Goal: Communication & Community: Share content

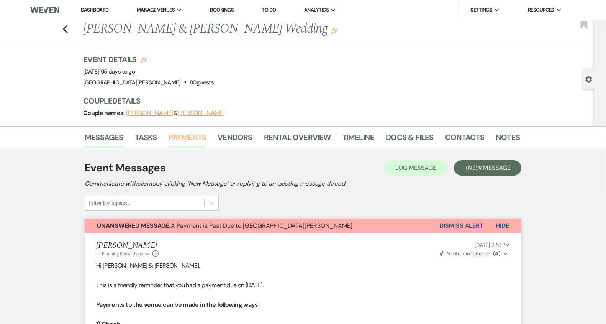
click at [192, 138] on link "Payments" at bounding box center [188, 139] width 38 height 17
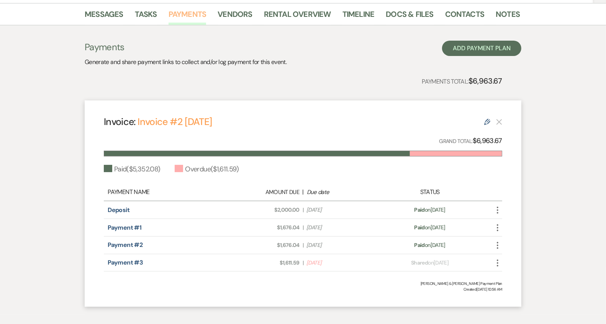
scroll to position [108, 0]
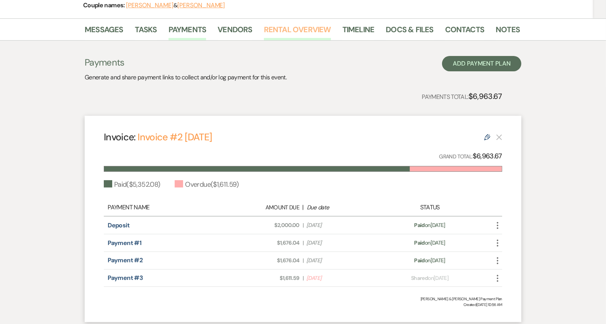
click at [297, 29] on link "Rental Overview" at bounding box center [297, 31] width 67 height 17
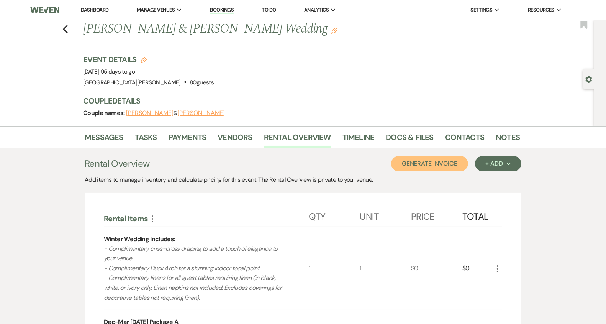
click at [433, 166] on button "Generate Invoice" at bounding box center [429, 163] width 77 height 15
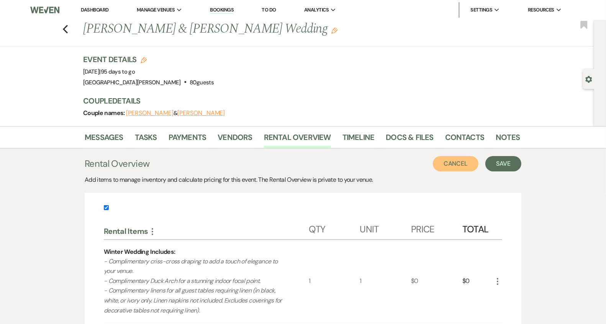
click at [463, 164] on button "Cancel" at bounding box center [456, 163] width 46 height 15
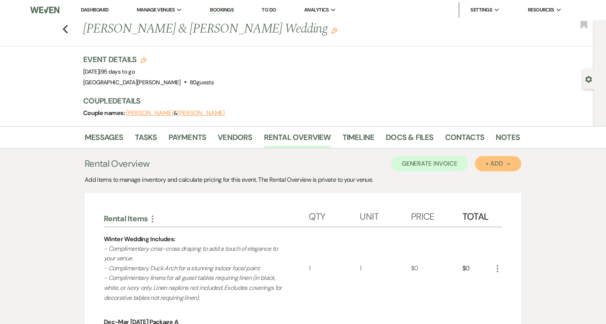
click at [486, 166] on div "+ Add Next" at bounding box center [498, 164] width 25 height 6
click at [482, 177] on button "Item" at bounding box center [494, 181] width 39 height 12
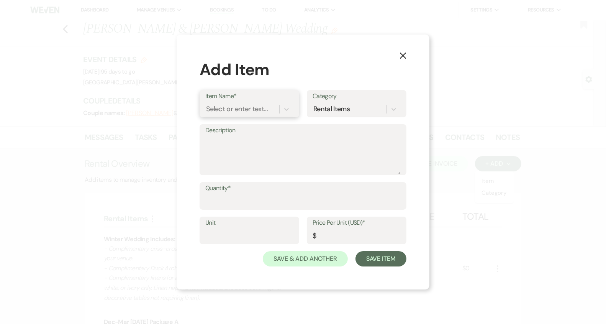
click at [234, 113] on div "Select or enter text..." at bounding box center [237, 109] width 62 height 10
type input "Credit Card Fee Oct."
click at [251, 125] on div "+ Add "Credit Card Fee Oct. "" at bounding box center [249, 128] width 88 height 15
click at [255, 199] on input "Quantity*" at bounding box center [303, 201] width 196 height 15
type input "1"
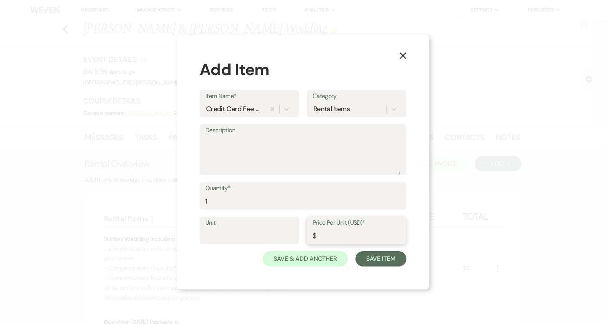
click at [340, 230] on input "Price Per Unit (USD)*" at bounding box center [357, 235] width 88 height 15
type input "64.46"
click at [379, 257] on button "Save Item" at bounding box center [381, 258] width 51 height 15
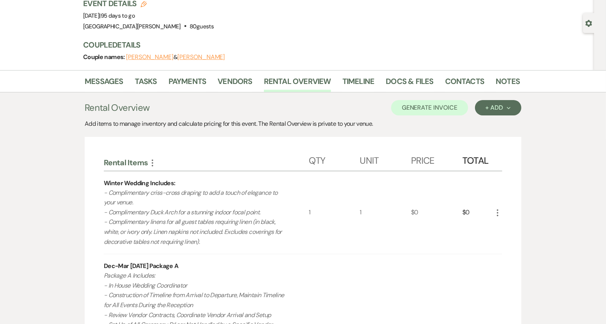
scroll to position [31, 0]
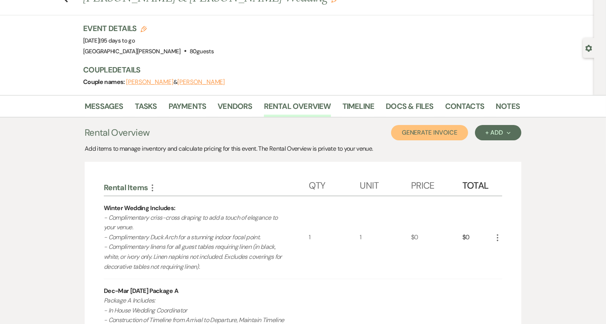
click at [412, 137] on button "Generate Invoice" at bounding box center [429, 132] width 77 height 15
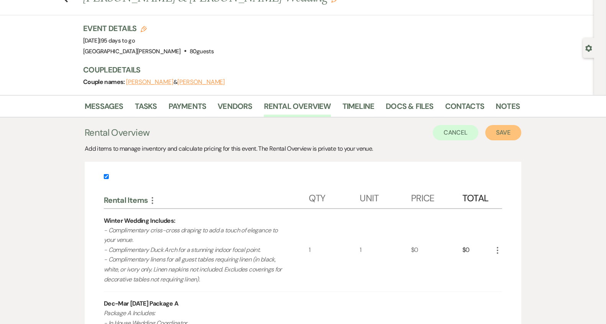
click at [506, 135] on button "Save" at bounding box center [504, 132] width 36 height 15
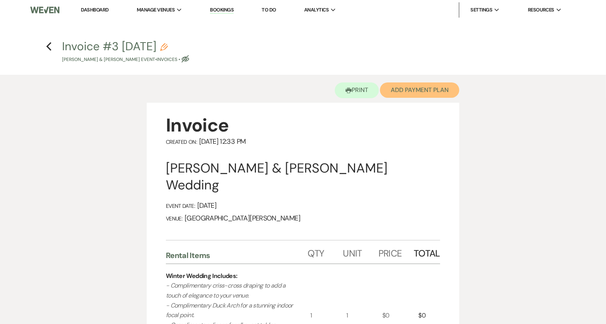
click at [417, 91] on button "Add Payment Plan" at bounding box center [419, 89] width 79 height 15
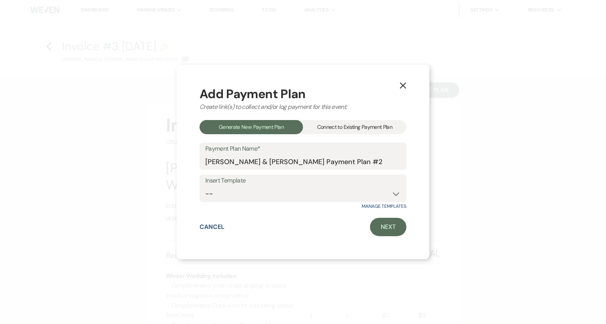
click at [360, 127] on div "Connect to Existing Payment Plan" at bounding box center [355, 127] width 104 height 14
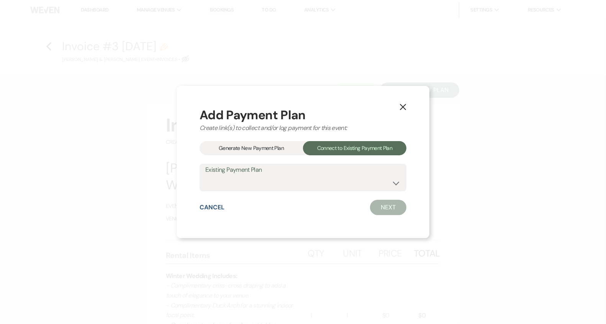
click at [346, 192] on div "Add Payment Plan Create link(s) to collect and/or log payment for this event: G…" at bounding box center [303, 162] width 207 height 106
click at [328, 186] on select "[PERSON_NAME] & [PERSON_NAME] Payment Plan" at bounding box center [303, 183] width 196 height 15
select select "18424"
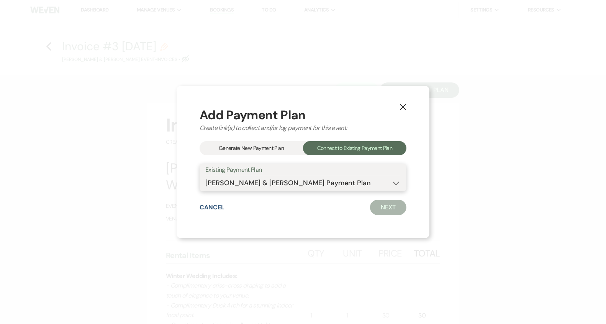
click at [205, 176] on select "[PERSON_NAME] & [PERSON_NAME] Payment Plan" at bounding box center [303, 183] width 196 height 15
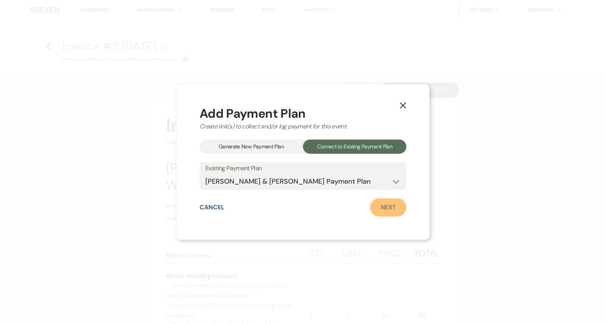
click at [388, 207] on link "Next" at bounding box center [388, 207] width 36 height 18
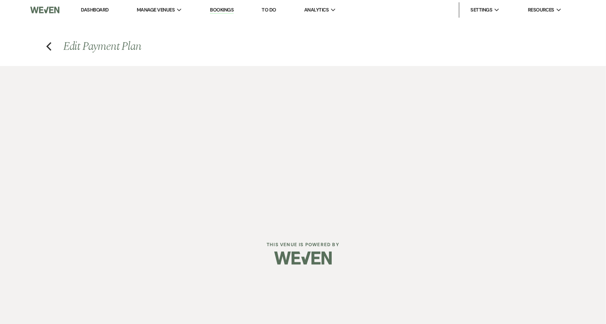
select select "29911"
select select "1"
select select "true"
select select "1"
select select "true"
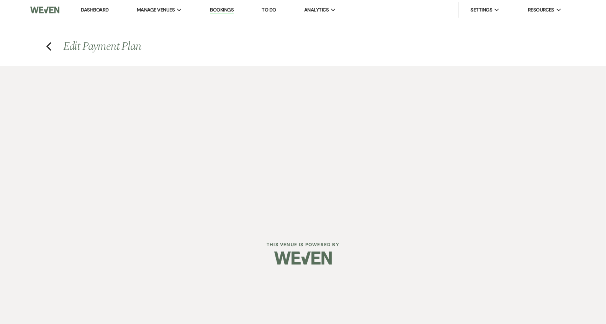
select select "1"
select select "true"
select select "2"
select select "flat"
select select "true"
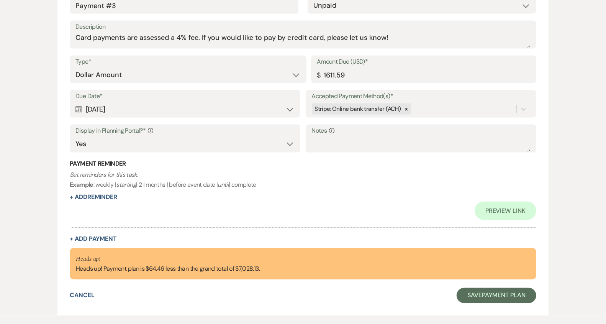
scroll to position [1066, 0]
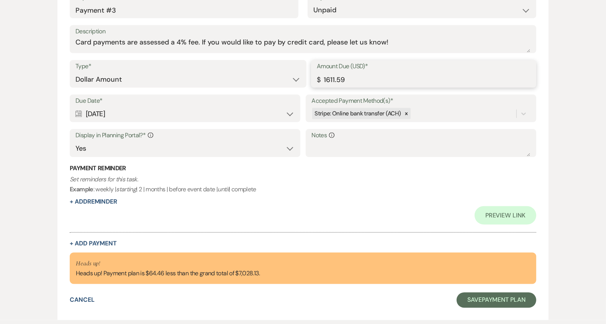
drag, startPoint x: 349, startPoint y: 79, endPoint x: 331, endPoint y: 81, distance: 18.1
click at [331, 81] on input "1611.59" at bounding box center [424, 79] width 214 height 15
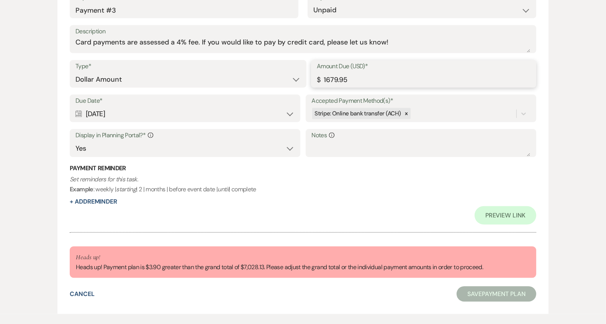
click at [339, 80] on input "1679.95" at bounding box center [424, 79] width 214 height 15
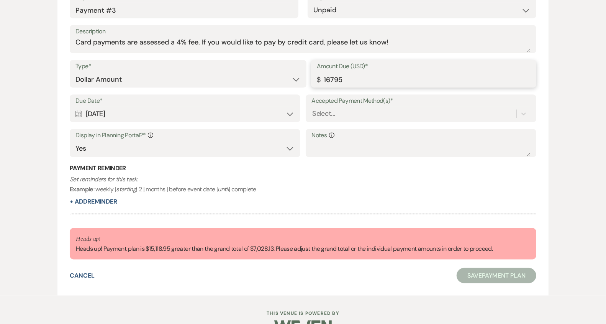
click at [330, 79] on input "16795" at bounding box center [424, 79] width 214 height 15
click at [330, 81] on input "1795" at bounding box center [424, 79] width 214 height 15
click at [335, 81] on input "1695" at bounding box center [424, 79] width 214 height 15
click at [342, 81] on input "1685" at bounding box center [424, 79] width 214 height 15
click at [339, 80] on input "1680.05" at bounding box center [424, 79] width 214 height 15
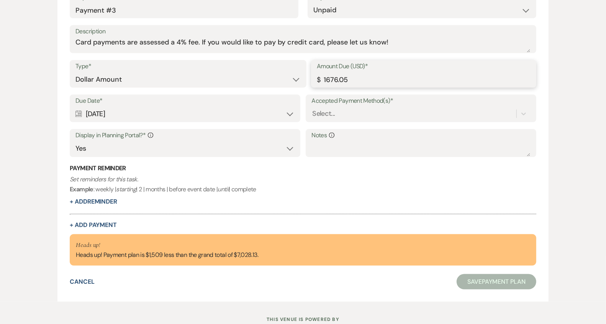
scroll to position [993, 0]
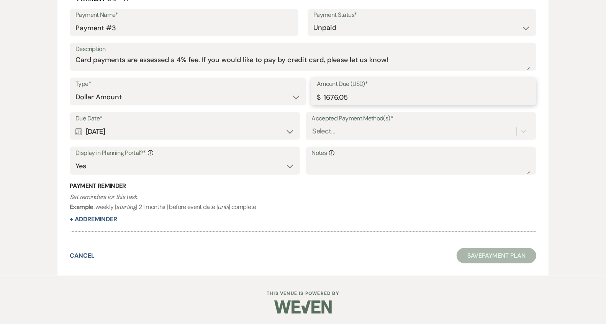
type input "1676.05"
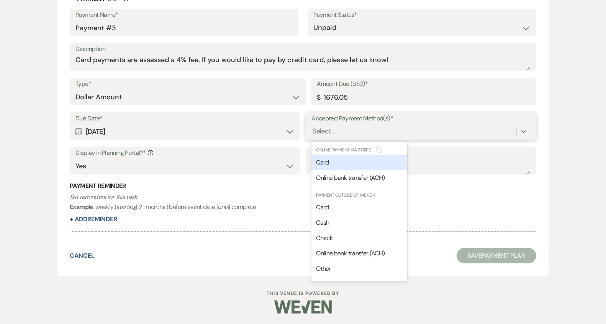
click at [352, 135] on div "Select..." at bounding box center [414, 131] width 205 height 13
click at [342, 161] on div "Card" at bounding box center [360, 162] width 96 height 15
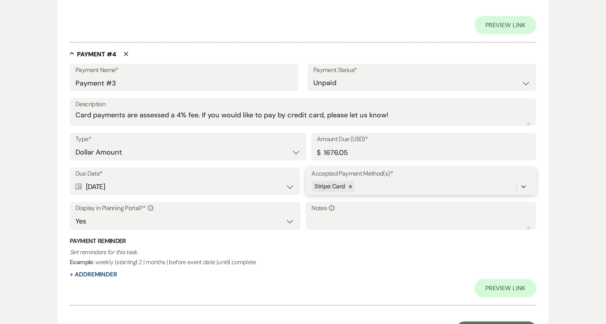
scroll to position [1048, 0]
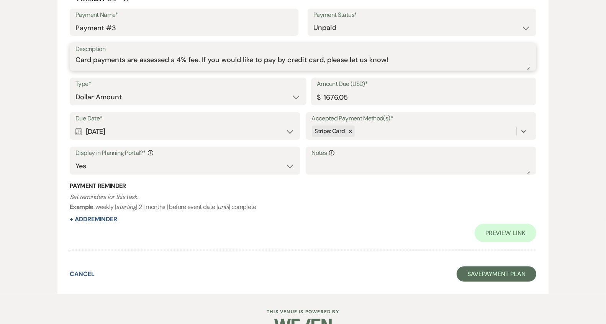
click at [377, 62] on textarea "Card payments are assessed a 4% fee. If you would like to pay by credit card, p…" at bounding box center [303, 62] width 455 height 15
click at [115, 60] on textarea "credit card has been applied" at bounding box center [303, 62] width 455 height 15
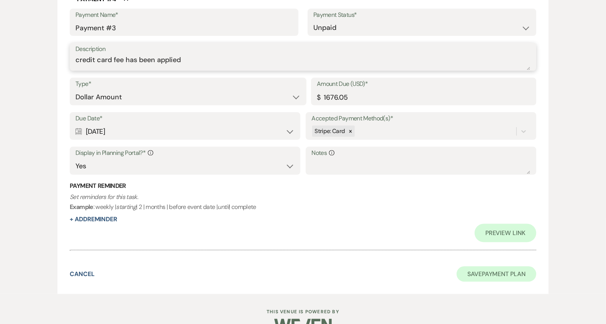
type textarea "credit card fee has been applied"
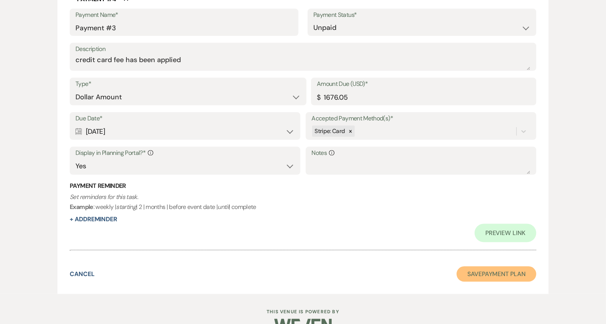
click at [501, 271] on button "Save Payment Plan" at bounding box center [497, 273] width 80 height 15
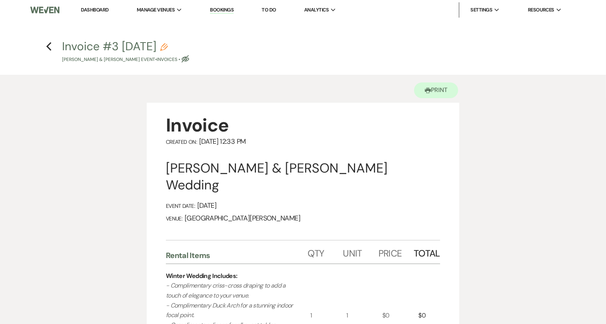
click at [182, 59] on use "button" at bounding box center [186, 58] width 8 height 7
select select "22"
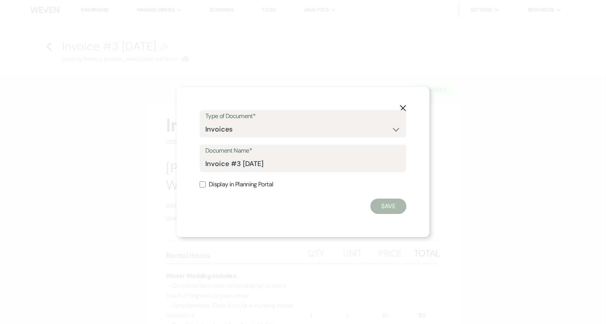
click at [260, 182] on label "Display in Planning Portal" at bounding box center [303, 184] width 207 height 11
click at [206, 182] on input "Display in Planning Portal" at bounding box center [203, 184] width 6 height 6
checkbox input "true"
click at [386, 203] on button "Save" at bounding box center [389, 206] width 36 height 15
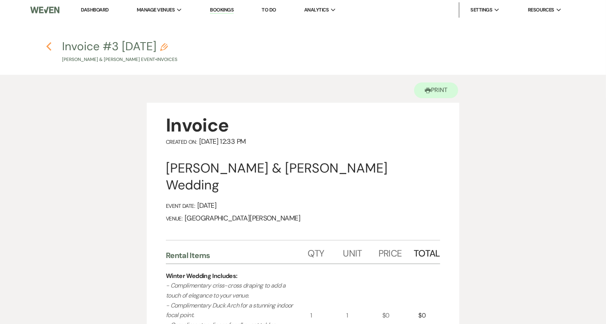
click at [51, 48] on icon "Previous" at bounding box center [49, 46] width 6 height 9
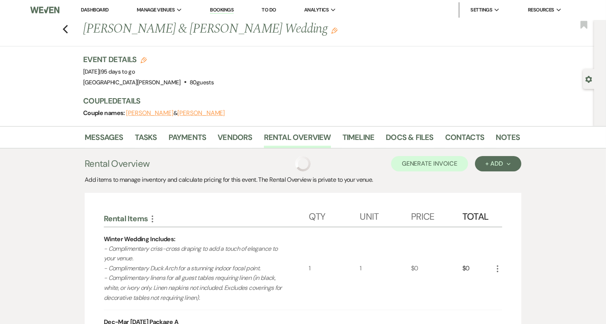
scroll to position [31, 0]
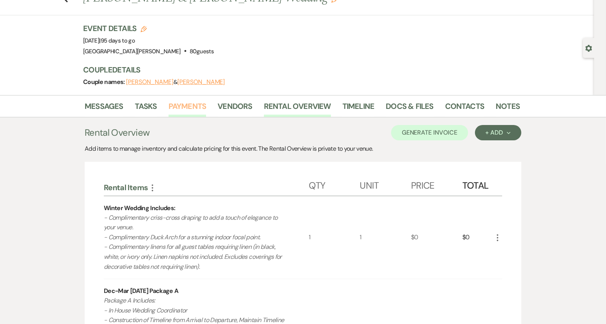
click at [196, 105] on link "Payments" at bounding box center [188, 108] width 38 height 17
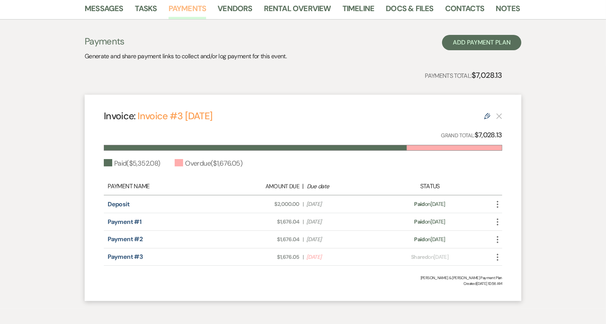
scroll to position [122, 0]
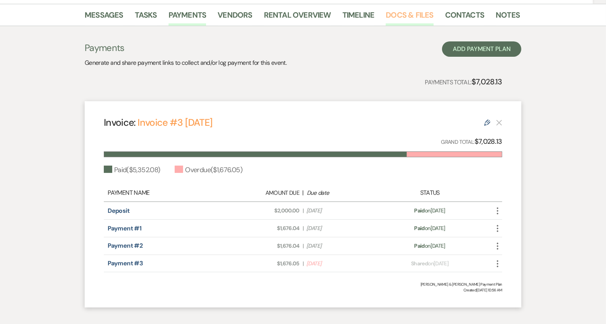
click at [421, 16] on link "Docs & Files" at bounding box center [410, 17] width 48 height 17
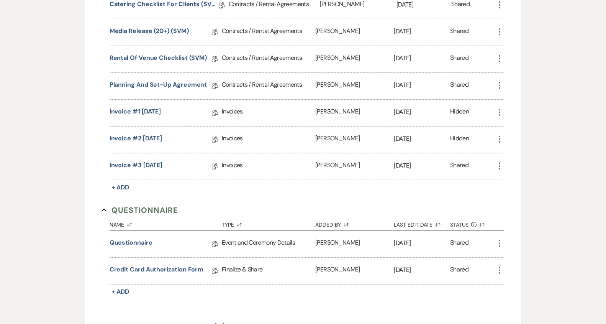
scroll to position [366, 0]
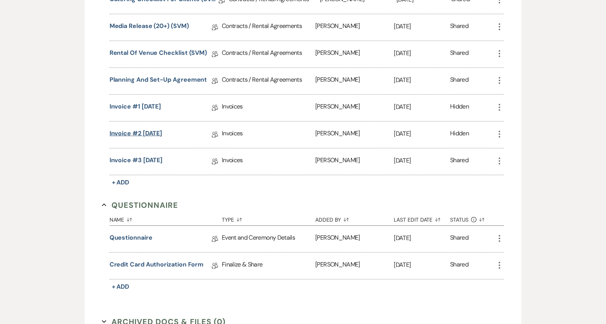
click at [162, 129] on link "Invoice #2 [DATE]" at bounding box center [136, 135] width 53 height 12
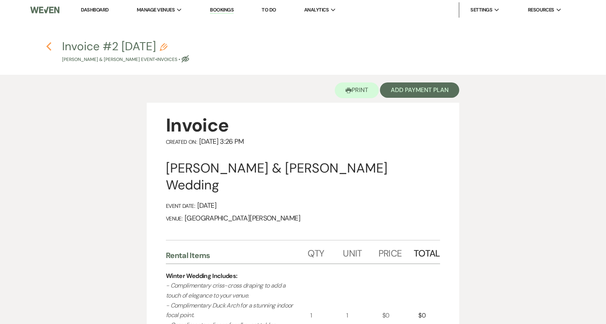
click at [48, 48] on use "button" at bounding box center [48, 46] width 5 height 8
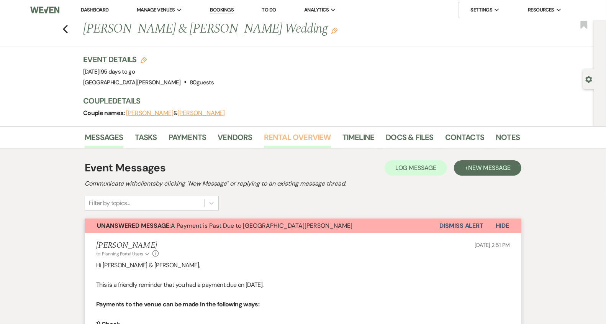
click at [291, 135] on link "Rental Overview" at bounding box center [297, 139] width 67 height 17
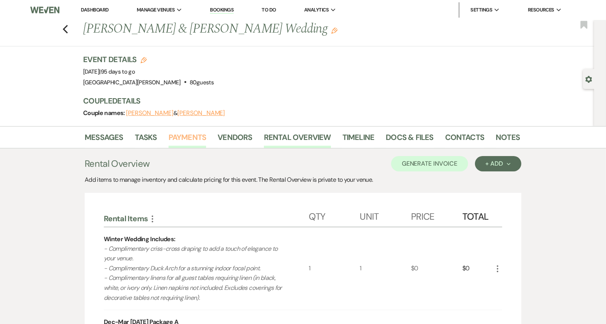
click at [186, 139] on link "Payments" at bounding box center [188, 139] width 38 height 17
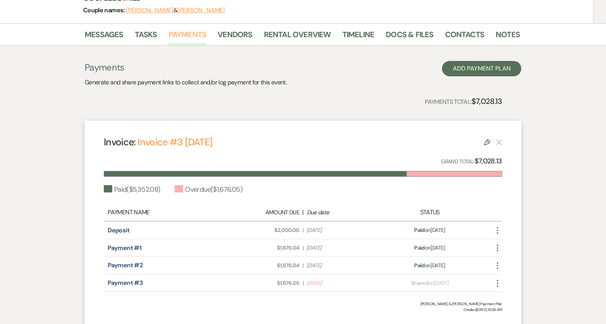
scroll to position [76, 0]
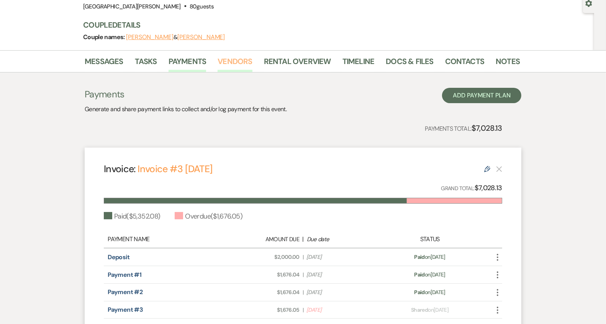
click at [249, 56] on link "Vendors" at bounding box center [235, 63] width 35 height 17
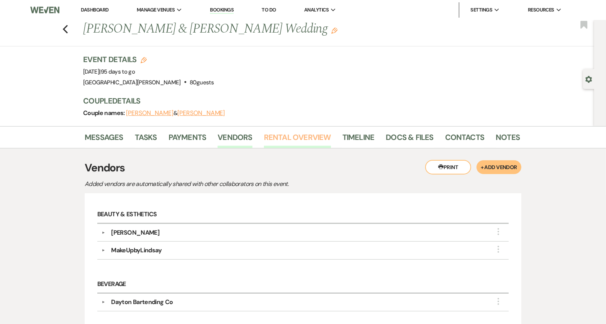
click at [283, 132] on link "Rental Overview" at bounding box center [297, 139] width 67 height 17
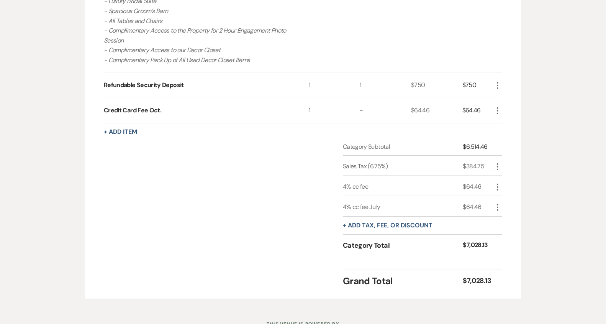
scroll to position [516, 0]
click at [498, 166] on icon "More" at bounding box center [497, 167] width 9 height 9
click at [506, 181] on icon "Pencil" at bounding box center [504, 182] width 5 height 6
select select "3"
select select "false"
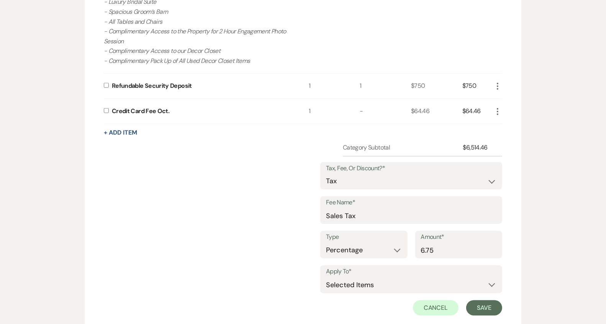
click at [531, 119] on div "Messages Tasks Payments Vendors Rental Overview Timeline Docs & Files Contacts …" at bounding box center [303, 31] width 606 height 842
click at [425, 309] on button "Cancel" at bounding box center [436, 307] width 46 height 15
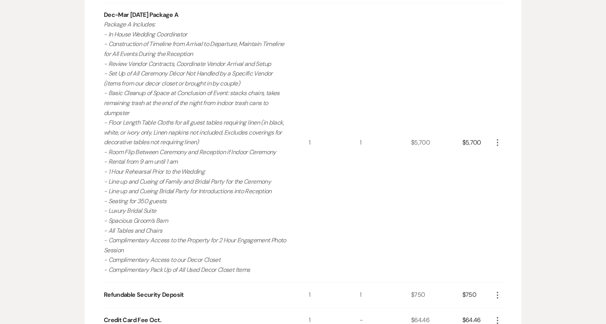
scroll to position [0, 0]
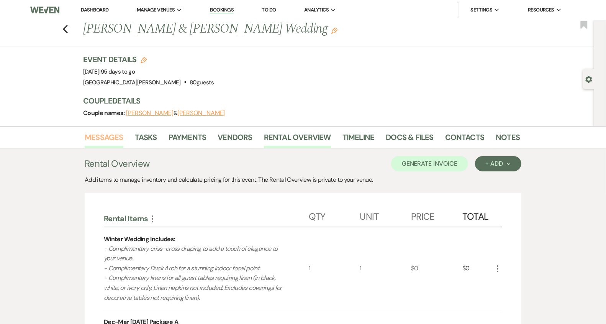
click at [110, 145] on link "Messages" at bounding box center [104, 139] width 39 height 17
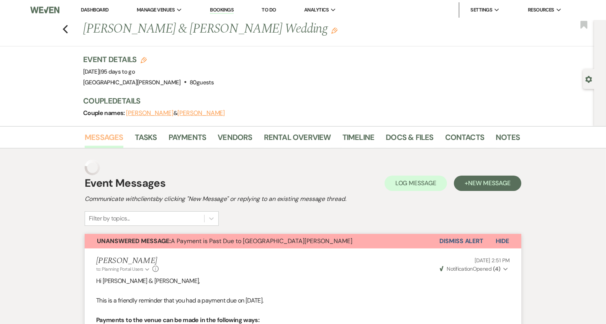
click at [110, 145] on link "Messages" at bounding box center [104, 139] width 39 height 17
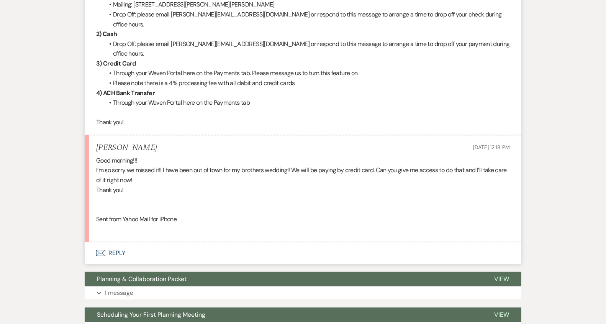
click at [224, 242] on button "Envelope Reply" at bounding box center [303, 252] width 437 height 21
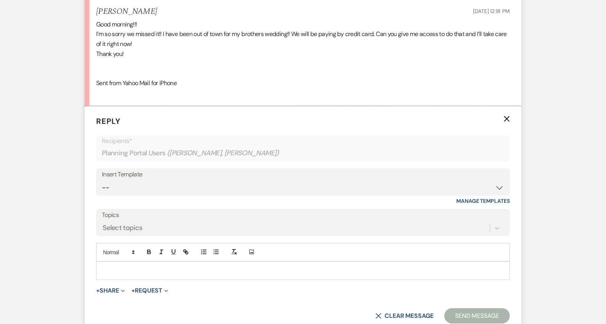
scroll to position [478, 0]
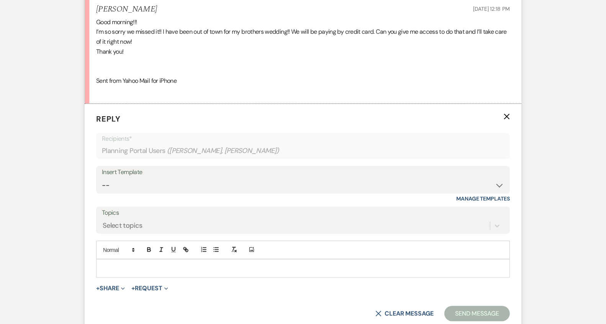
click at [226, 264] on p at bounding box center [303, 268] width 402 height 8
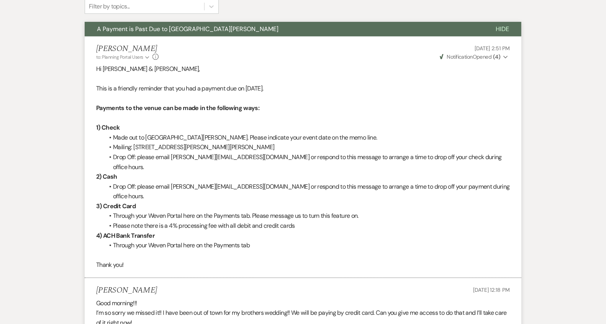
scroll to position [0, 0]
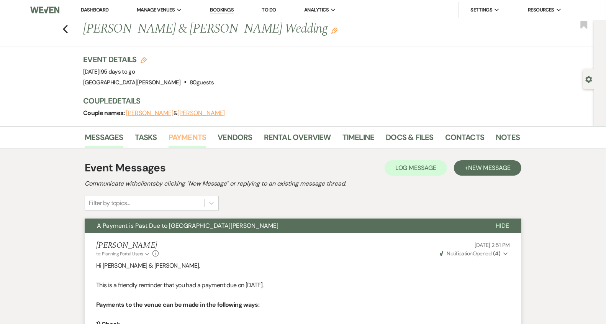
click at [195, 142] on link "Payments" at bounding box center [188, 139] width 38 height 17
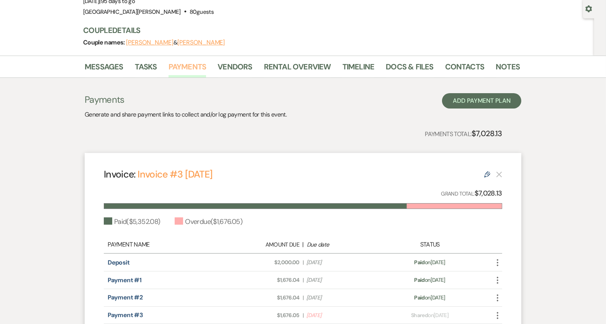
scroll to position [161, 0]
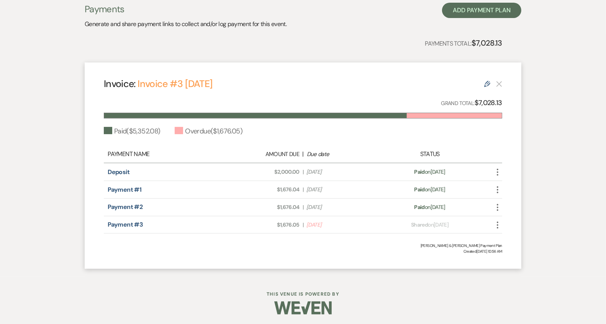
click at [498, 222] on icon "More" at bounding box center [497, 224] width 9 height 9
click at [384, 257] on div "Invoice: Invoice #3 [DATE] Edit Grand Total: $7,028.13 Paid ( $5,352.08 ) Overd…" at bounding box center [303, 165] width 437 height 207
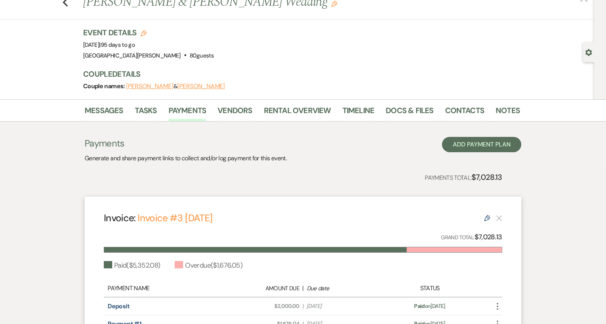
scroll to position [19, 0]
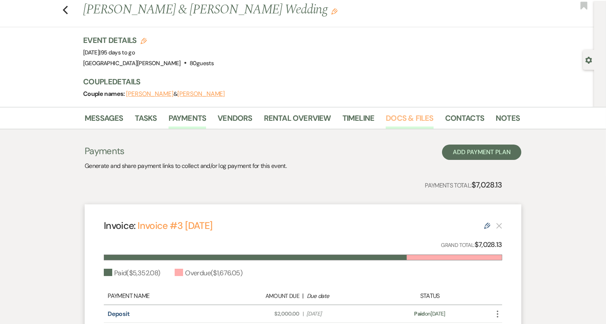
click at [404, 117] on link "Docs & Files" at bounding box center [410, 120] width 48 height 17
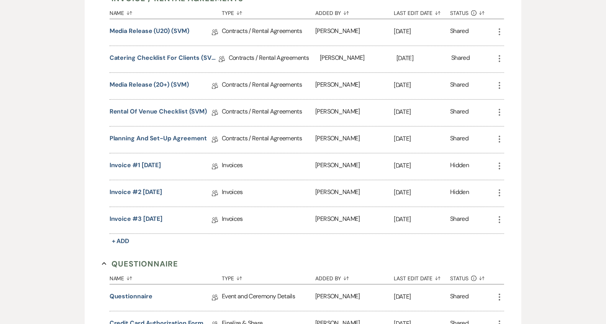
scroll to position [309, 0]
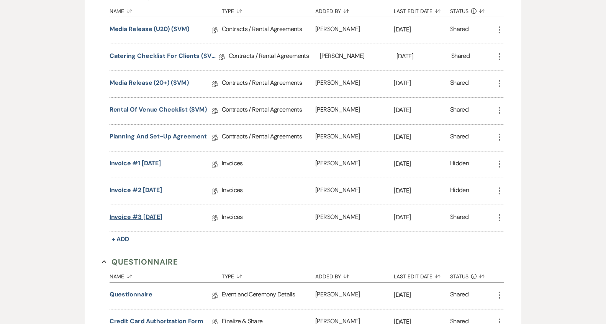
click at [156, 214] on link "Invoice #3 [DATE]" at bounding box center [136, 218] width 53 height 12
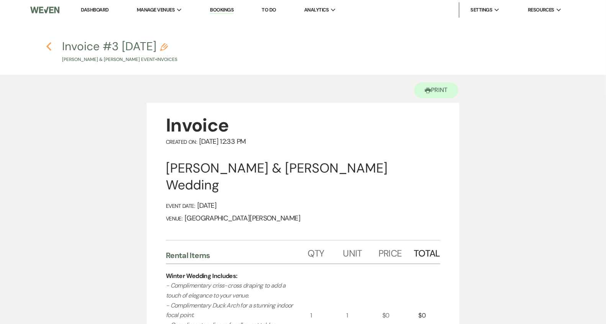
click at [50, 48] on icon "Previous" at bounding box center [49, 46] width 6 height 9
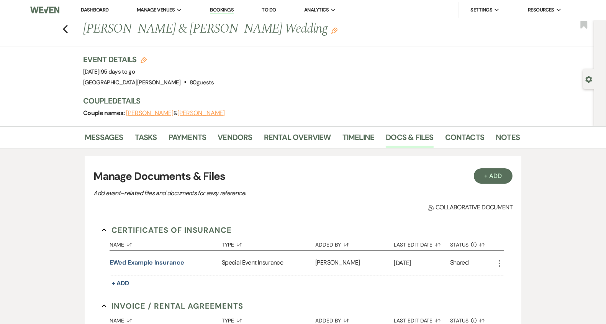
scroll to position [309, 0]
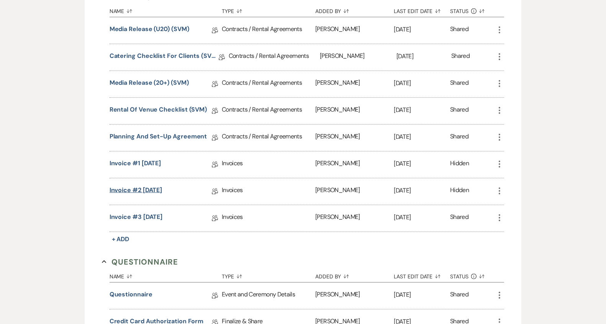
click at [155, 186] on link "Invoice #2 [DATE]" at bounding box center [136, 192] width 53 height 12
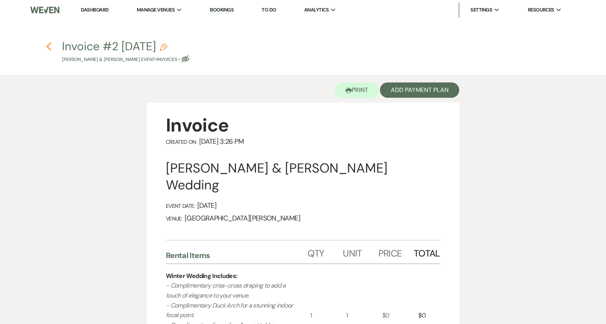
click at [46, 49] on icon "Previous" at bounding box center [49, 46] width 6 height 9
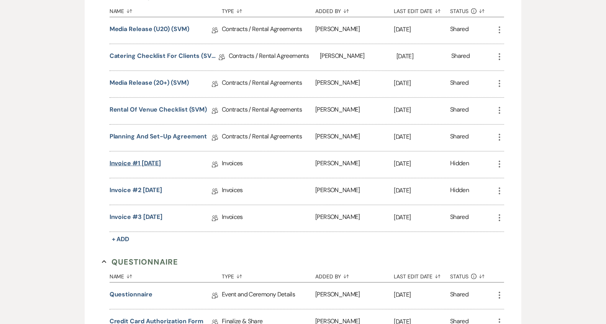
click at [134, 159] on link "Invoice #1 [DATE]" at bounding box center [136, 165] width 52 height 12
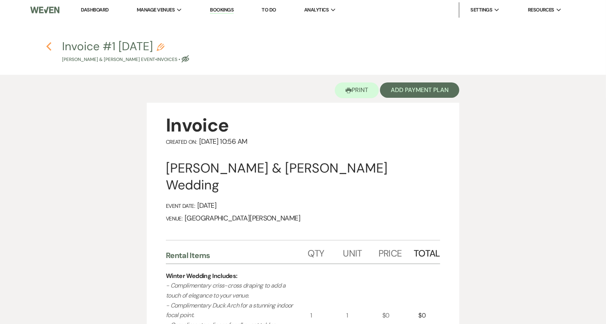
click at [51, 46] on icon "Previous" at bounding box center [49, 46] width 6 height 9
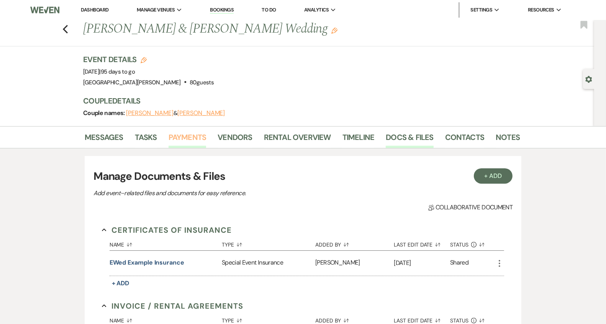
click at [192, 138] on link "Payments" at bounding box center [188, 139] width 38 height 17
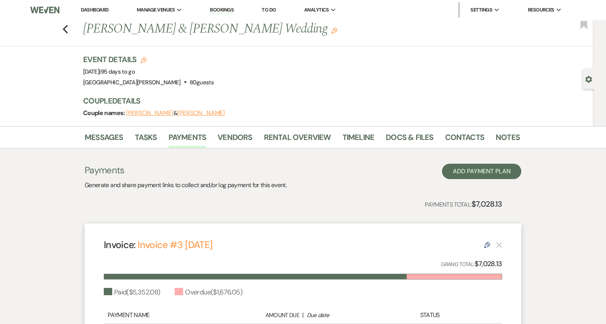
click at [91, 7] on link "Dashboard" at bounding box center [95, 10] width 28 height 7
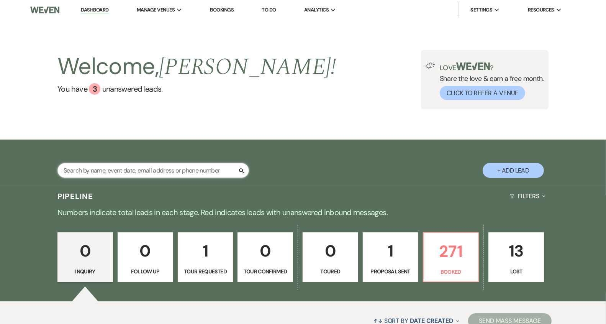
click at [135, 168] on input "text" at bounding box center [154, 170] width 192 height 15
type input "fair"
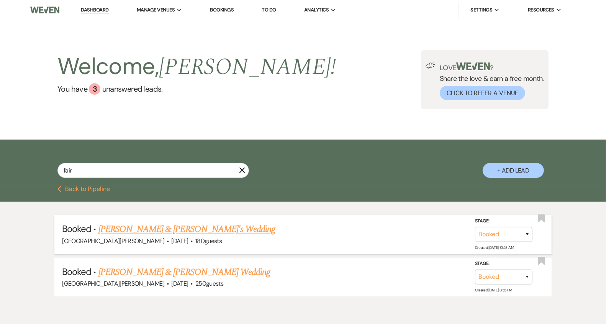
click at [206, 229] on link "[PERSON_NAME] & [PERSON_NAME]'s Wedding" at bounding box center [187, 229] width 177 height 14
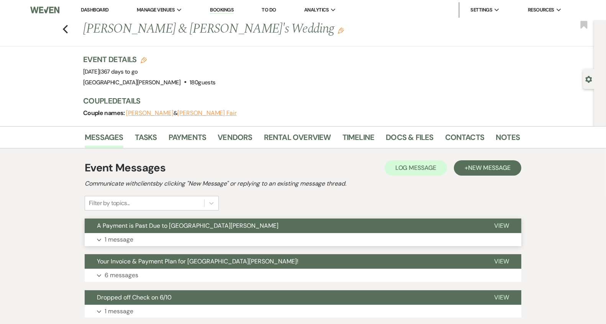
click at [235, 233] on button "Expand 1 message" at bounding box center [303, 239] width 437 height 13
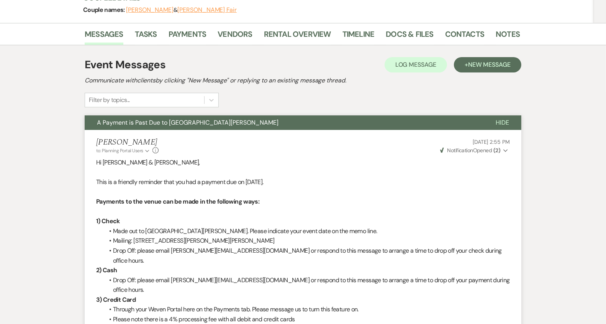
scroll to position [104, 0]
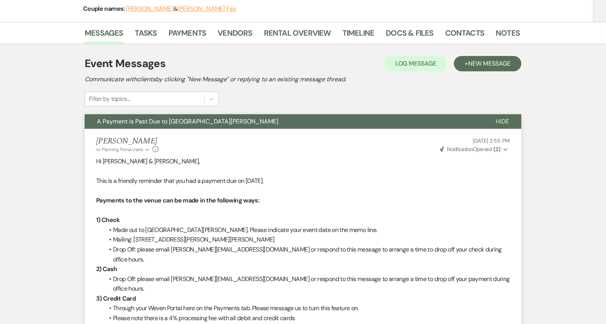
click at [492, 147] on span "Weven Check Notification Opened ( 2 )" at bounding box center [470, 149] width 60 height 7
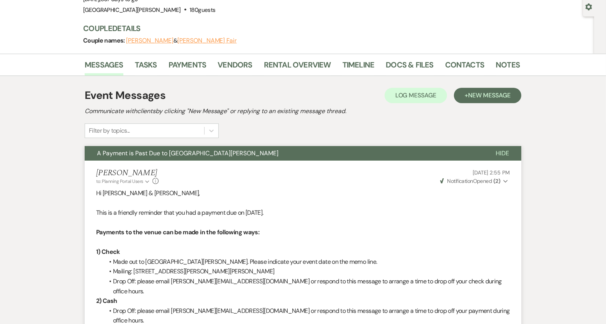
scroll to position [72, 0]
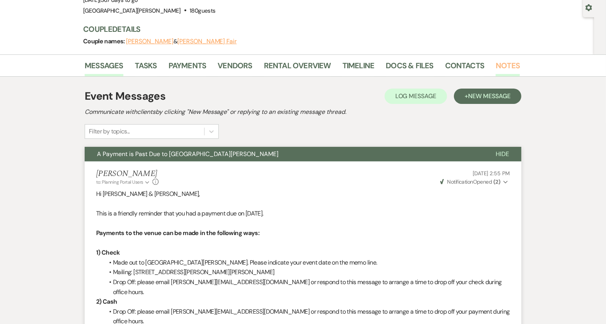
click at [508, 65] on link "Notes" at bounding box center [508, 67] width 24 height 17
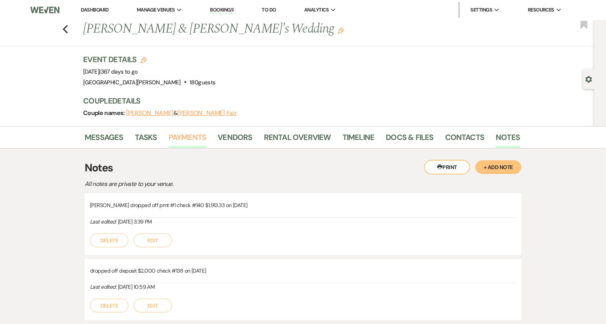
click at [195, 145] on link "Payments" at bounding box center [188, 139] width 38 height 17
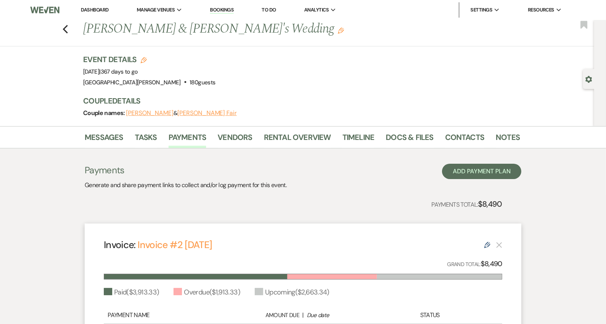
click at [103, 9] on link "Dashboard" at bounding box center [95, 10] width 28 height 7
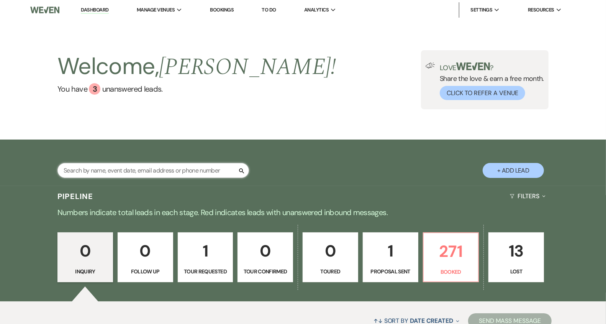
click at [138, 172] on input "text" at bounding box center [154, 170] width 192 height 15
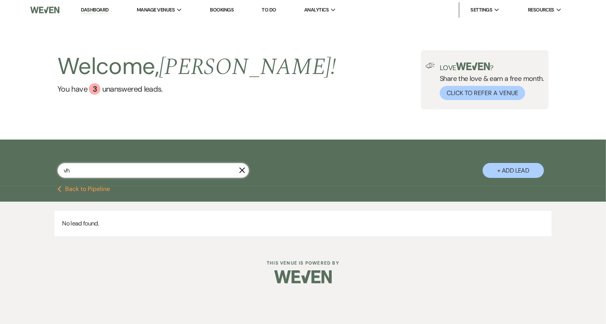
type input "v"
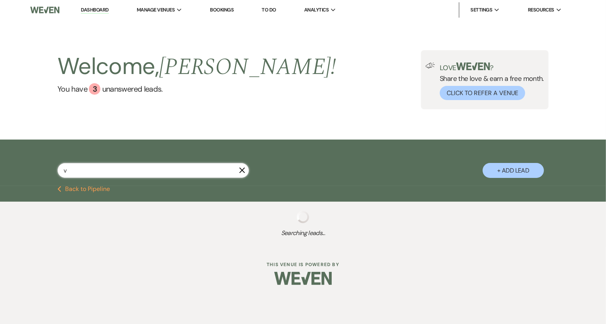
select select "8"
select select "11"
select select "8"
select select "2"
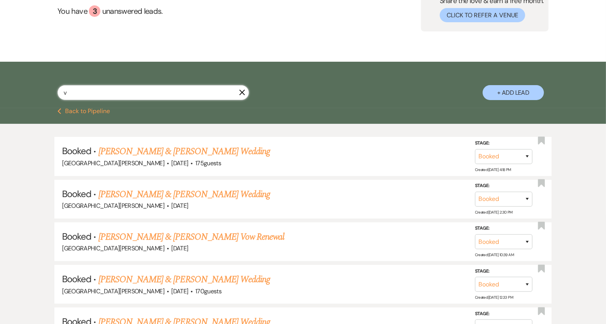
scroll to position [82, 0]
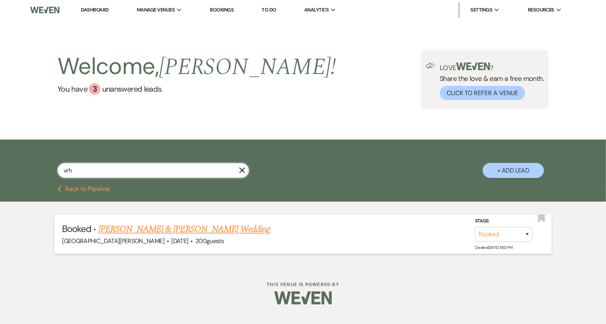
type input "vrh"
click at [176, 222] on link "[PERSON_NAME] & [PERSON_NAME] Wedding" at bounding box center [185, 229] width 172 height 14
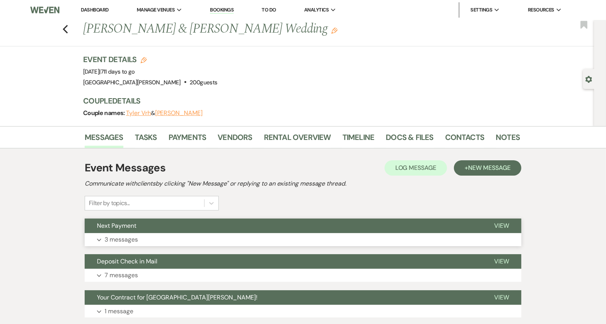
click at [214, 237] on button "Expand 3 messages" at bounding box center [303, 239] width 437 height 13
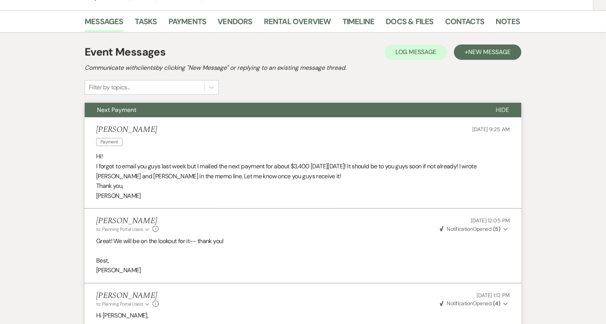
scroll to position [14, 0]
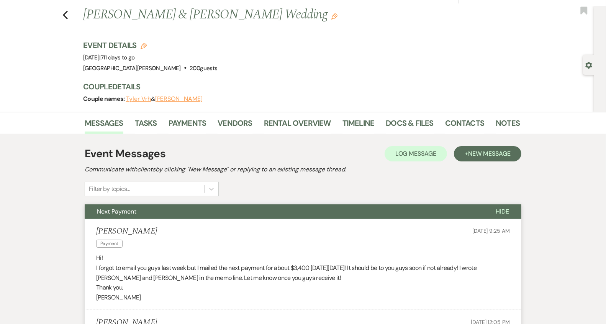
click at [207, 125] on li "Payments" at bounding box center [193, 124] width 49 height 18
click at [202, 125] on link "Payments" at bounding box center [188, 125] width 38 height 17
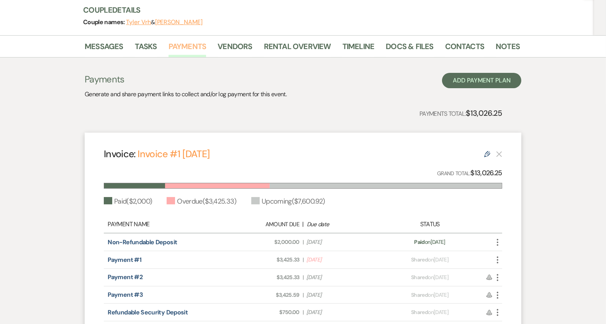
scroll to position [89, 0]
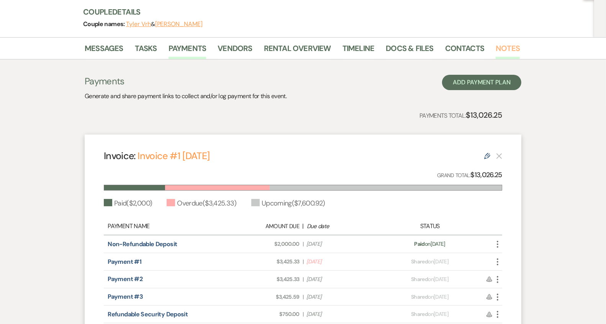
click at [515, 44] on link "Notes" at bounding box center [508, 50] width 24 height 17
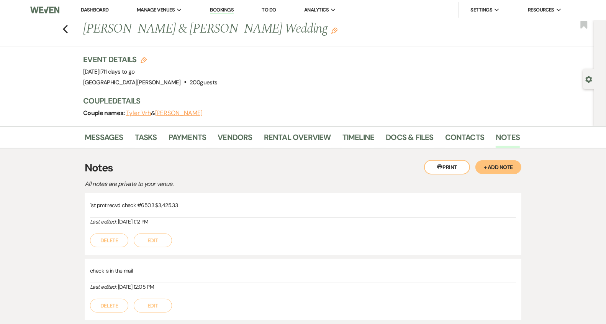
click at [93, 12] on link "Dashboard" at bounding box center [95, 10] width 28 height 7
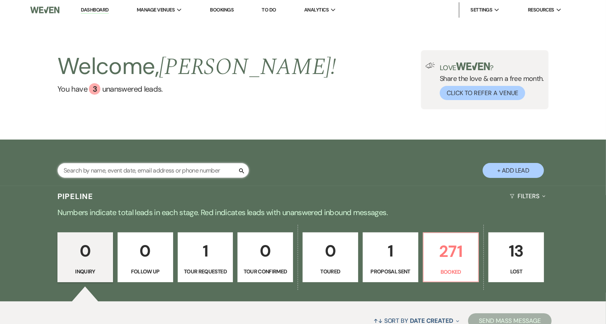
click at [159, 169] on input "text" at bounding box center [154, 170] width 192 height 15
type input "[PERSON_NAME]"
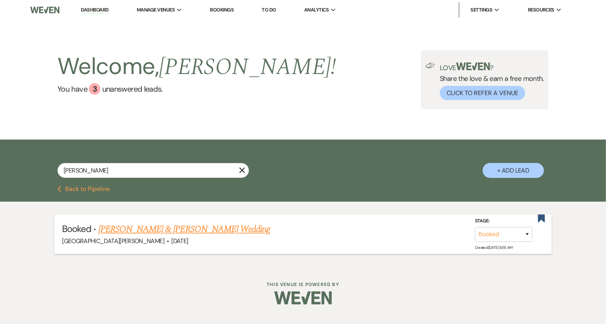
click at [192, 228] on link "[PERSON_NAME] & [PERSON_NAME] Wedding" at bounding box center [185, 229] width 172 height 14
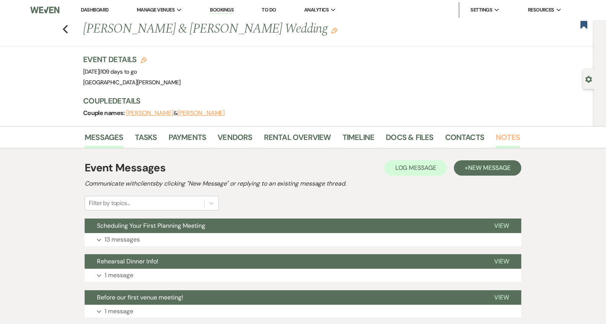
click at [501, 142] on link "Notes" at bounding box center [508, 139] width 24 height 17
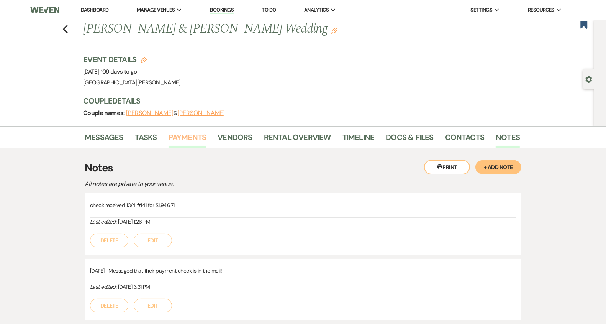
click at [199, 139] on link "Payments" at bounding box center [188, 139] width 38 height 17
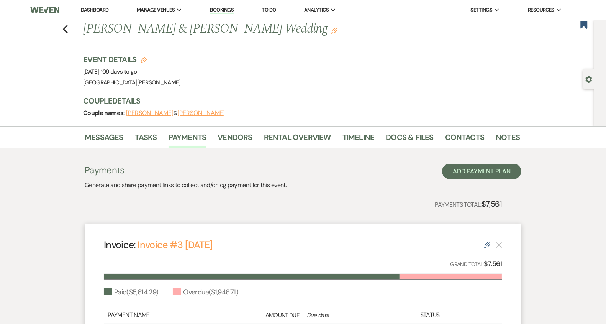
click at [94, 10] on link "Dashboard" at bounding box center [95, 10] width 28 height 7
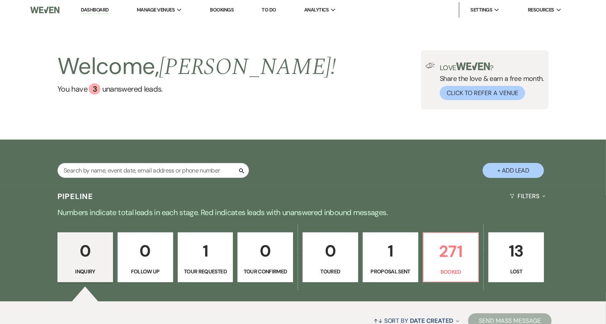
click at [143, 181] on div "Search" at bounding box center [154, 173] width 192 height 21
click at [139, 173] on input "text" at bounding box center [154, 170] width 192 height 15
type input "[PERSON_NAME]"
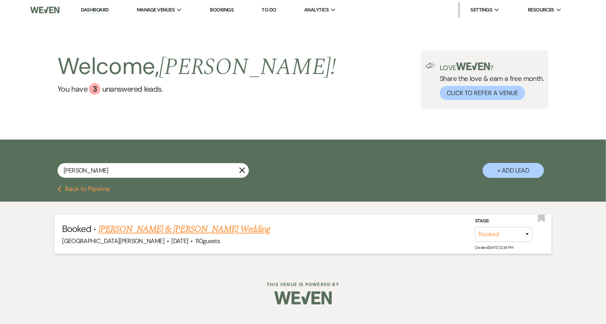
click at [150, 227] on link "[PERSON_NAME] & [PERSON_NAME] Wedding" at bounding box center [185, 229] width 172 height 14
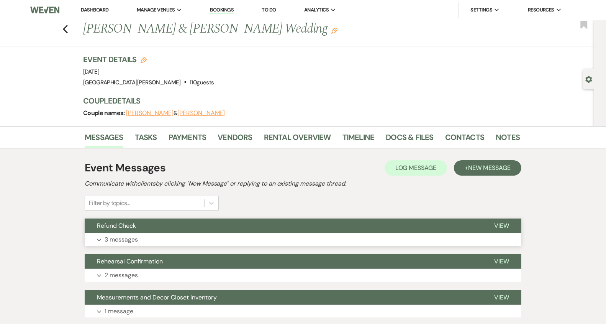
click at [348, 234] on button "Expand 3 messages" at bounding box center [303, 239] width 437 height 13
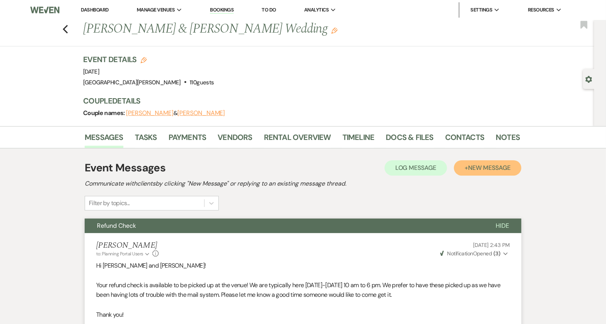
click at [482, 172] on button "+ New Message" at bounding box center [487, 167] width 67 height 15
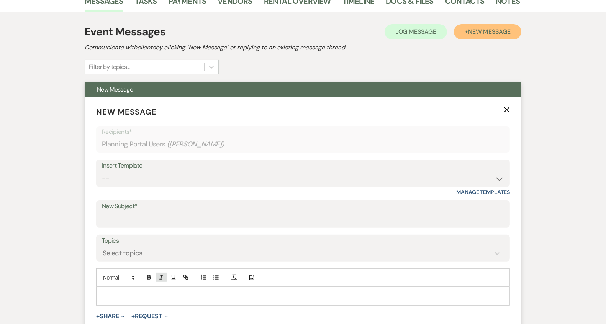
scroll to position [144, 0]
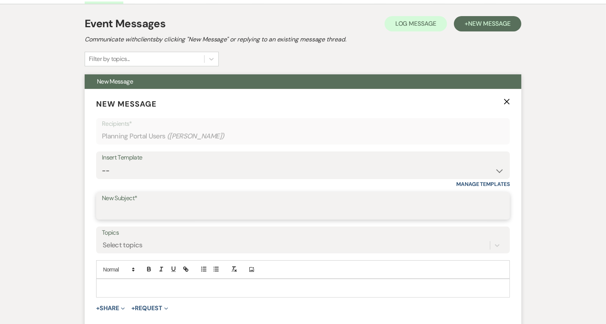
click at [143, 210] on input "New Subject*" at bounding box center [303, 211] width 403 height 15
type input "Request for Review"
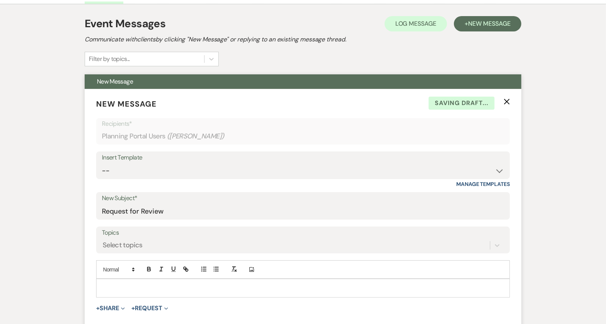
click at [160, 286] on p at bounding box center [303, 288] width 402 height 8
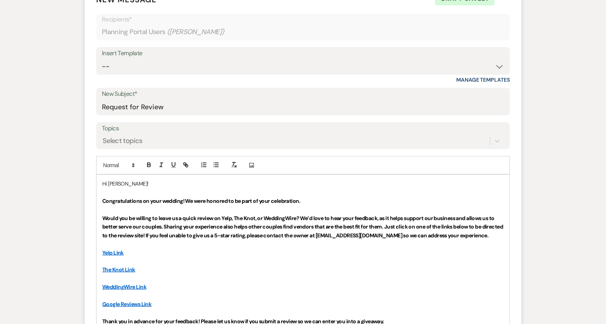
scroll to position [293, 0]
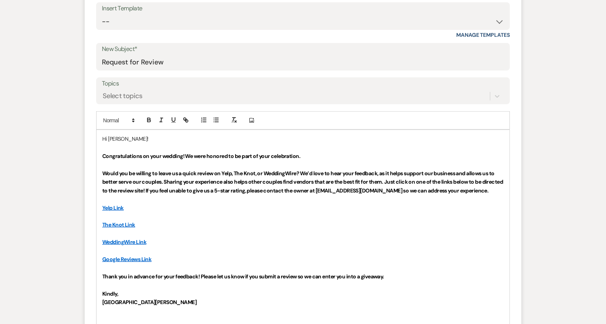
drag, startPoint x: 145, startPoint y: 199, endPoint x: 99, endPoint y: 155, distance: 63.5
click at [99, 155] on div "Hi [PERSON_NAME]! Congratulations on your wedding! We were honored to be part o…" at bounding box center [303, 229] width 413 height 198
click at [149, 122] on icon "button" at bounding box center [149, 120] width 7 height 7
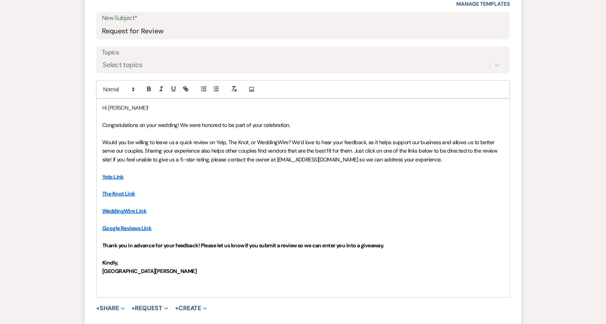
scroll to position [326, 0]
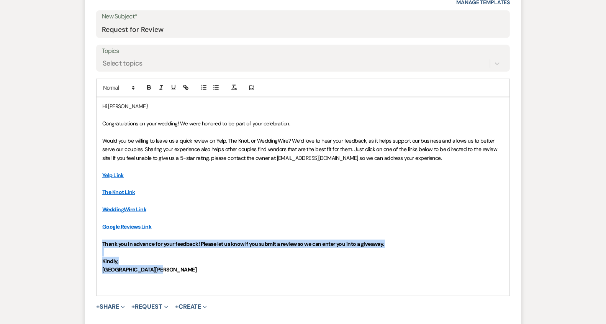
drag, startPoint x: 171, startPoint y: 272, endPoint x: 102, endPoint y: 243, distance: 75.1
click at [102, 243] on div "Hi [PERSON_NAME]! Congratulations on your wedding! We were honored to be part o…" at bounding box center [303, 196] width 413 height 198
click at [150, 85] on icon "button" at bounding box center [149, 86] width 3 height 2
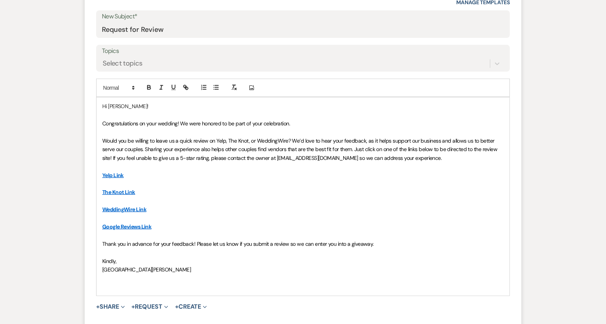
click at [132, 284] on p at bounding box center [303, 287] width 402 height 8
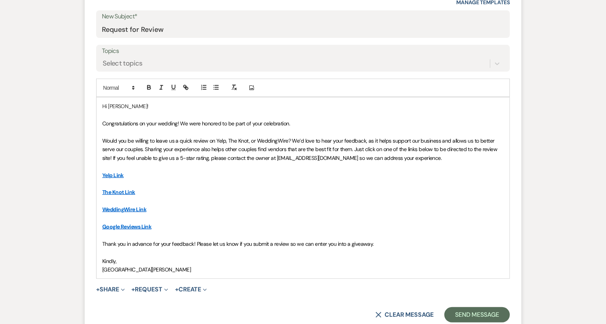
click at [227, 140] on span "Would you be willing to leave us a quick review on Yelp, The Knot, or WeddingWi…" at bounding box center [300, 149] width 397 height 24
drag, startPoint x: 163, startPoint y: 225, endPoint x: 98, endPoint y: 227, distance: 64.4
click at [98, 227] on div "Hi [PERSON_NAME]! Congratulations on your wedding! We were honored to be part o…" at bounding box center [303, 187] width 413 height 181
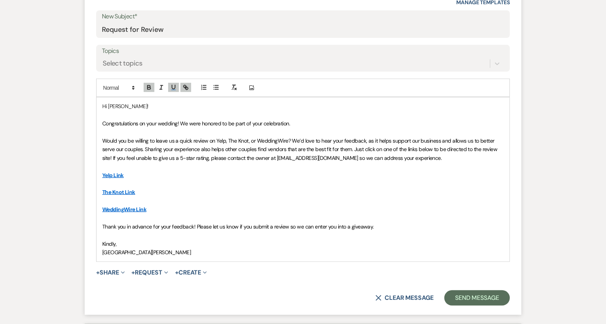
click at [256, 188] on p "The Knot Link" at bounding box center [303, 192] width 402 height 8
click at [259, 210] on p "WeddingWire Link" at bounding box center [303, 209] width 402 height 8
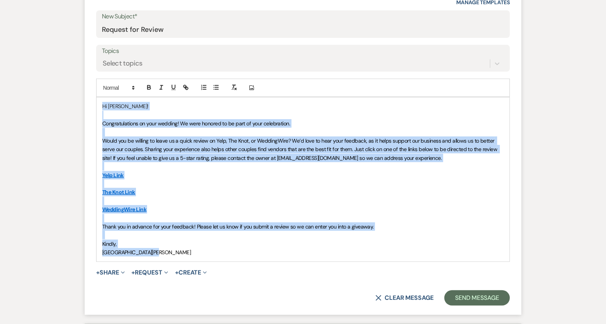
copy div "Hi [PERSON_NAME]! Congratulations on your wedding! We were honored to be part o…"
click at [215, 202] on p at bounding box center [303, 201] width 402 height 8
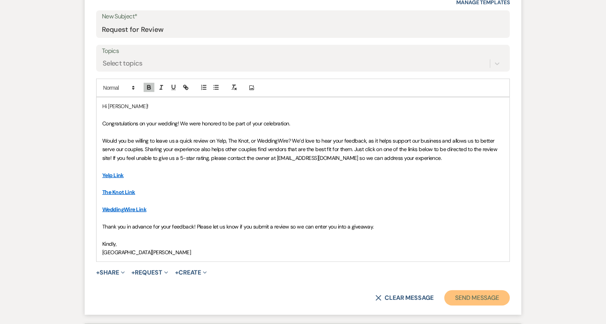
click at [479, 293] on button "Send Message" at bounding box center [478, 297] width 66 height 15
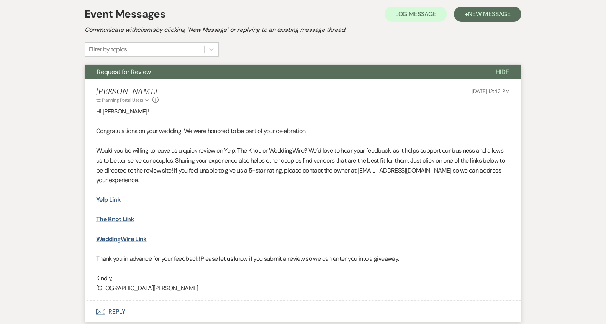
scroll to position [0, 0]
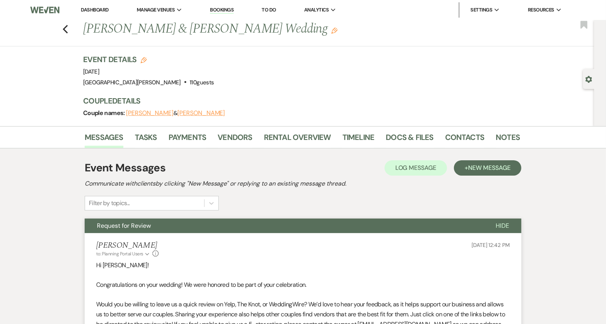
click at [99, 12] on link "Dashboard" at bounding box center [95, 10] width 28 height 7
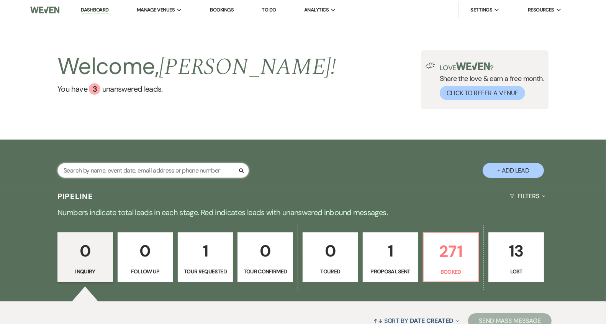
click at [130, 169] on input "text" at bounding box center [154, 170] width 192 height 15
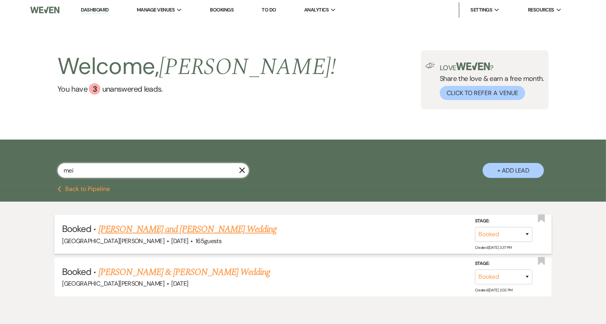
type input "mei"
click at [129, 228] on link "[PERSON_NAME] and [PERSON_NAME] Wedding" at bounding box center [188, 229] width 179 height 14
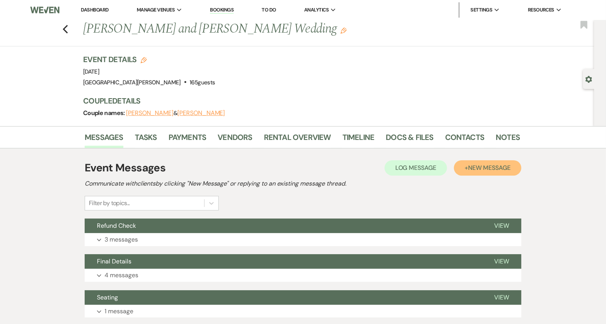
click at [479, 168] on span "New Message" at bounding box center [489, 168] width 43 height 8
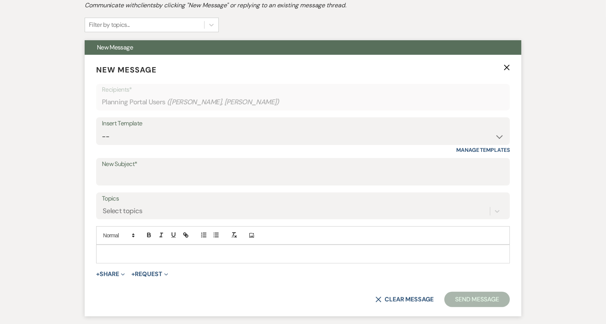
scroll to position [190, 0]
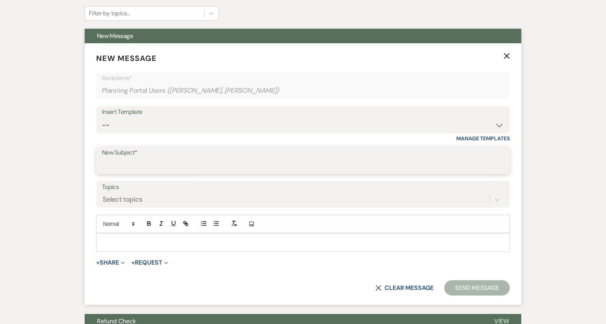
click at [181, 163] on input "New Subject*" at bounding box center [303, 165] width 403 height 15
type input "Request for Review"
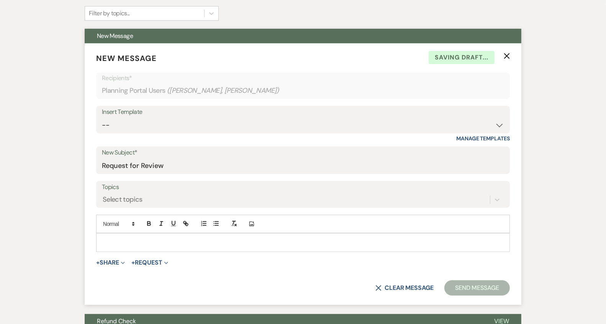
click at [182, 242] on p at bounding box center [303, 242] width 402 height 8
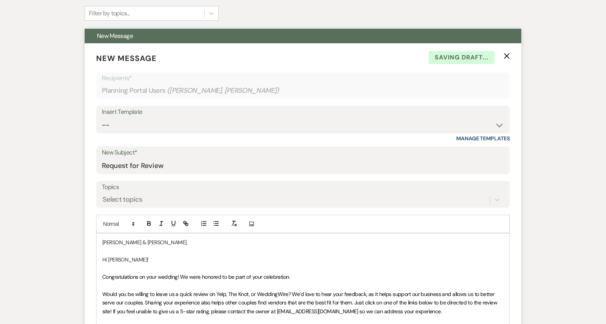
click at [131, 260] on p "Hi [PERSON_NAME]!" at bounding box center [303, 259] width 402 height 8
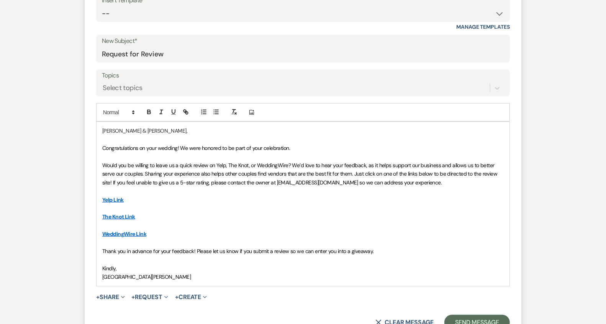
scroll to position [338, 0]
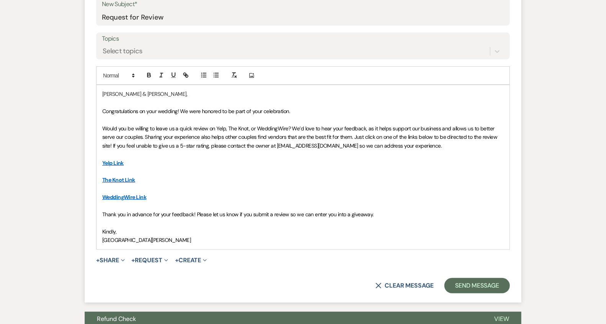
click at [102, 239] on span "[GEOGRAPHIC_DATA][PERSON_NAME]" at bounding box center [146, 240] width 89 height 7
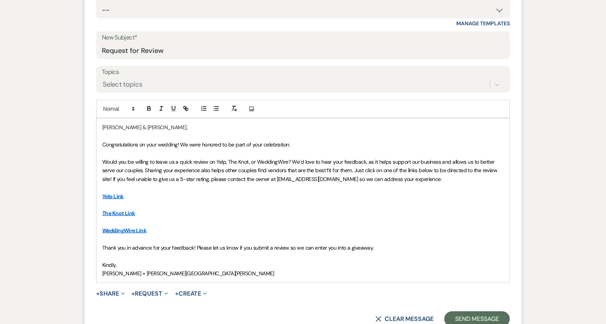
scroll to position [305, 0]
click at [468, 317] on button "Send Message" at bounding box center [478, 318] width 66 height 15
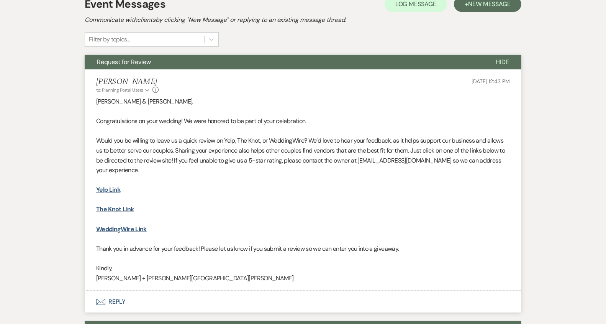
scroll to position [0, 0]
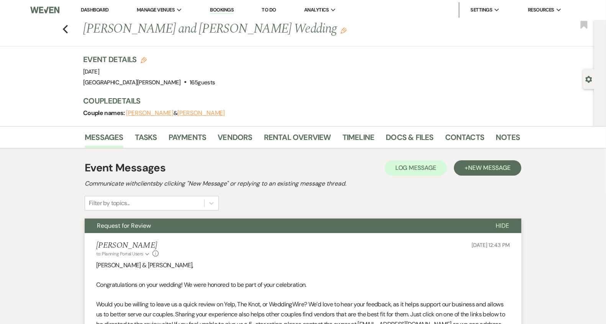
click at [104, 11] on link "Dashboard" at bounding box center [95, 10] width 28 height 7
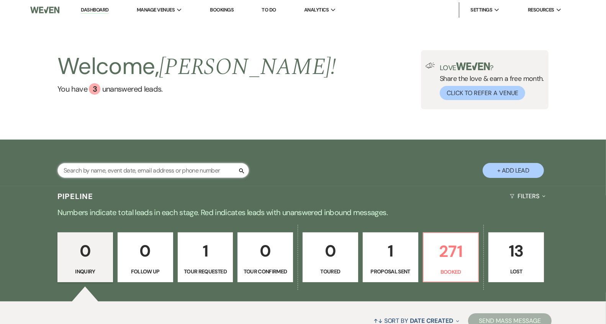
click at [153, 175] on input "text" at bounding box center [154, 170] width 192 height 15
type input "[PERSON_NAME]"
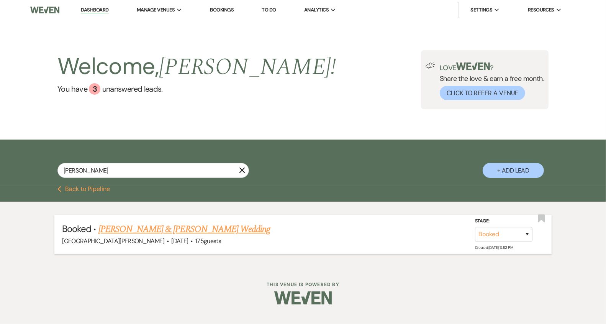
click at [197, 230] on link "[PERSON_NAME] & [PERSON_NAME] Wedding" at bounding box center [185, 229] width 172 height 14
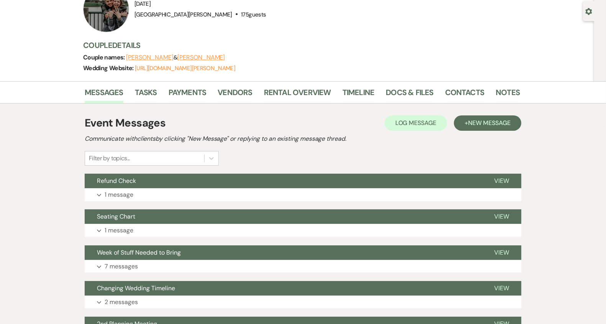
scroll to position [88, 0]
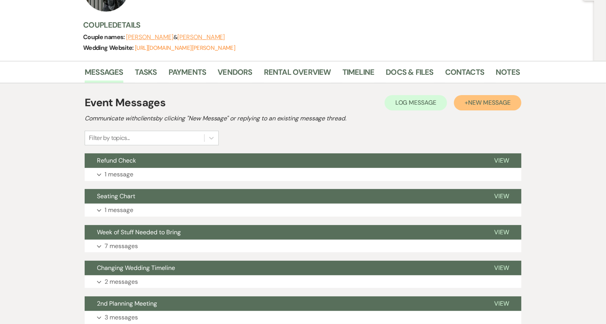
click at [501, 99] on span "New Message" at bounding box center [489, 103] width 43 height 8
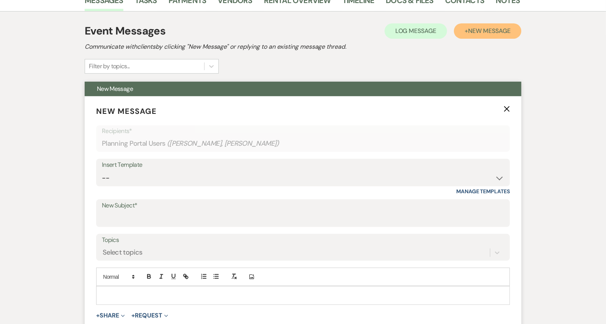
scroll to position [162, 0]
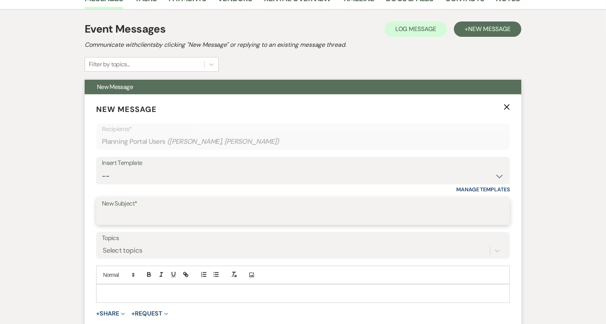
click at [182, 219] on input "New Subject*" at bounding box center [303, 216] width 403 height 15
type input "Request for Review"
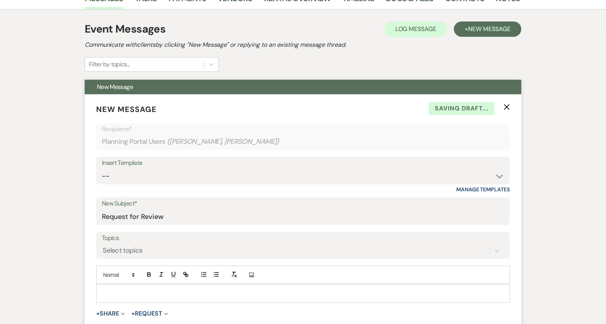
click at [170, 290] on p at bounding box center [303, 293] width 402 height 8
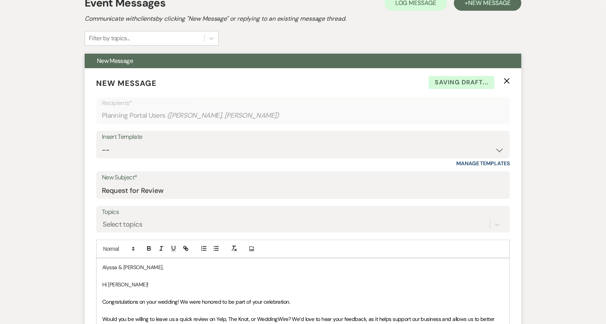
scroll to position [189, 0]
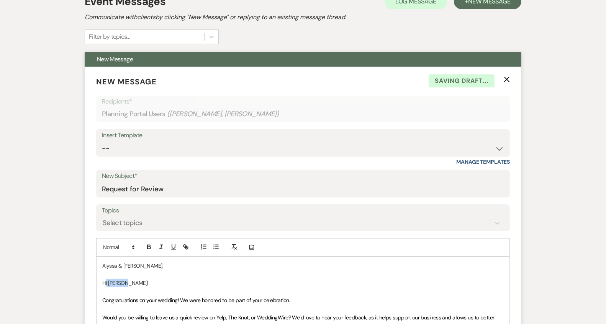
drag, startPoint x: 131, startPoint y: 281, endPoint x: 104, endPoint y: 281, distance: 26.8
click at [104, 281] on p "Hi [PERSON_NAME]!" at bounding box center [303, 283] width 402 height 8
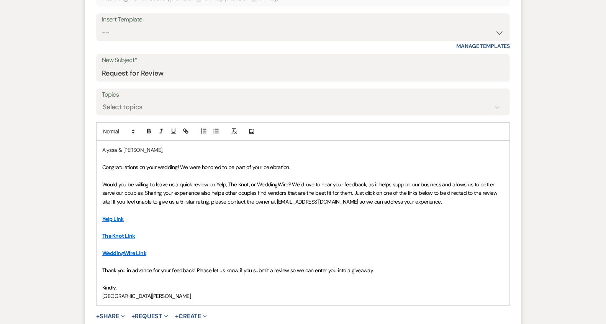
scroll to position [314, 0]
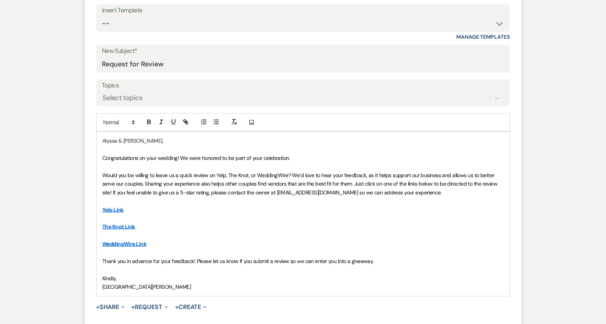
click at [103, 287] on span "[GEOGRAPHIC_DATA][PERSON_NAME]" at bounding box center [146, 286] width 89 height 7
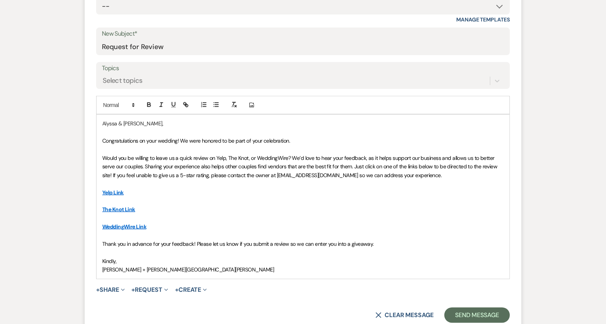
scroll to position [345, 0]
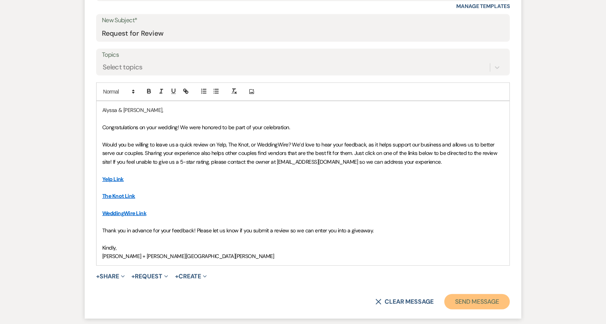
click at [477, 297] on button "Send Message" at bounding box center [478, 301] width 66 height 15
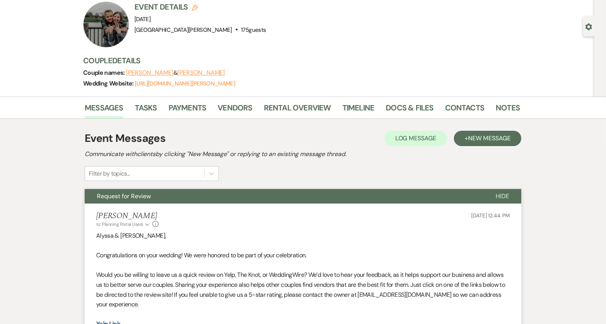
scroll to position [0, 0]
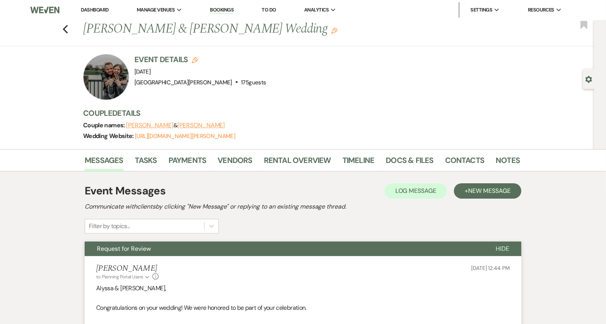
click at [90, 13] on li "Dashboard" at bounding box center [94, 9] width 35 height 15
click at [87, 10] on link "Dashboard" at bounding box center [95, 10] width 28 height 7
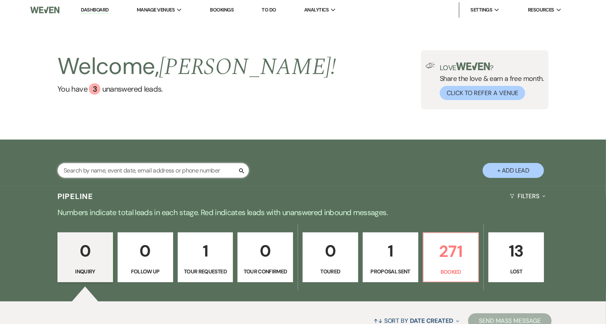
click at [152, 170] on input "text" at bounding box center [154, 170] width 192 height 15
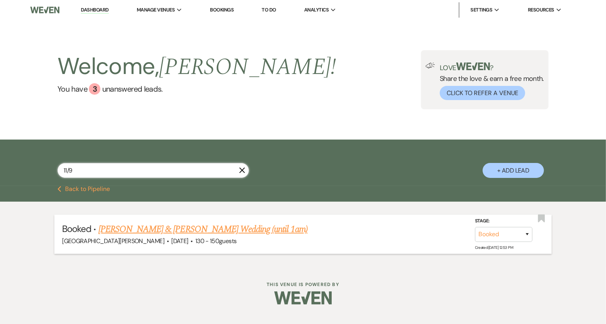
type input "11/9"
click at [196, 227] on link "[PERSON_NAME] & [PERSON_NAME] Wedding (until 1am)" at bounding box center [203, 229] width 209 height 14
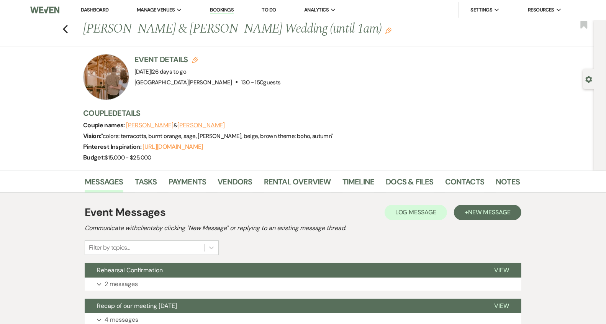
click at [91, 9] on link "Dashboard" at bounding box center [95, 10] width 28 height 7
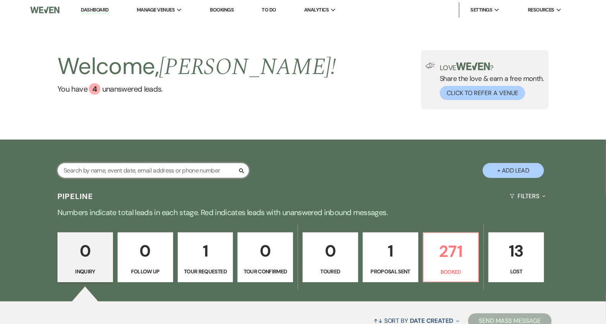
click at [156, 166] on input "text" at bounding box center [154, 170] width 192 height 15
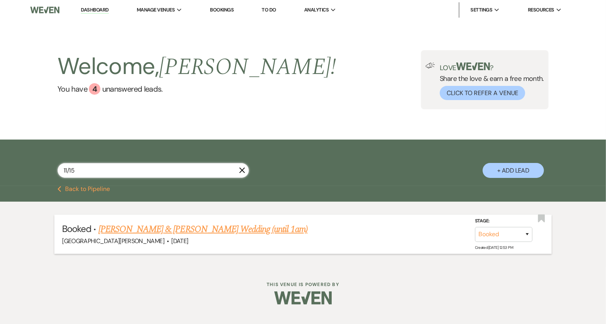
type input "11/15"
click at [189, 229] on link "[PERSON_NAME] & [PERSON_NAME] Wedding (until 1am)" at bounding box center [203, 229] width 209 height 14
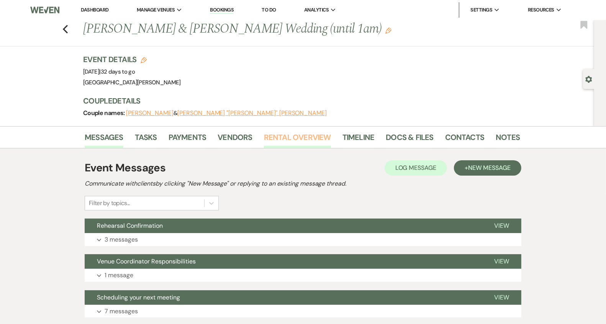
click at [286, 141] on link "Rental Overview" at bounding box center [297, 139] width 67 height 17
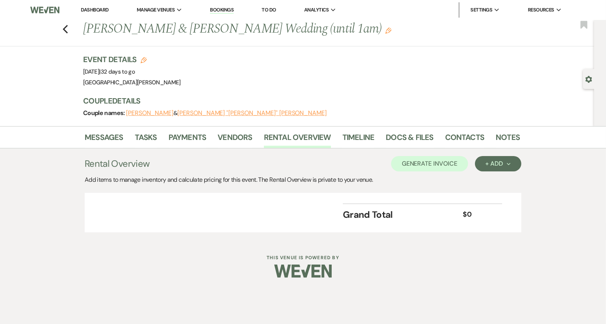
click at [96, 11] on link "Dashboard" at bounding box center [95, 10] width 28 height 7
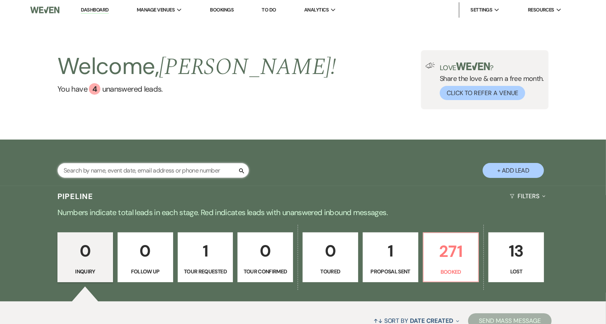
click at [125, 168] on input "text" at bounding box center [154, 170] width 192 height 15
type input "11/22"
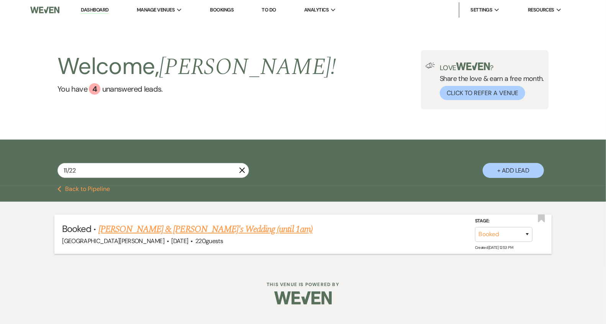
click at [156, 230] on link "[PERSON_NAME] & [PERSON_NAME]'s Wedding (until 1am)" at bounding box center [206, 229] width 214 height 14
